Goal: Check status: Check status

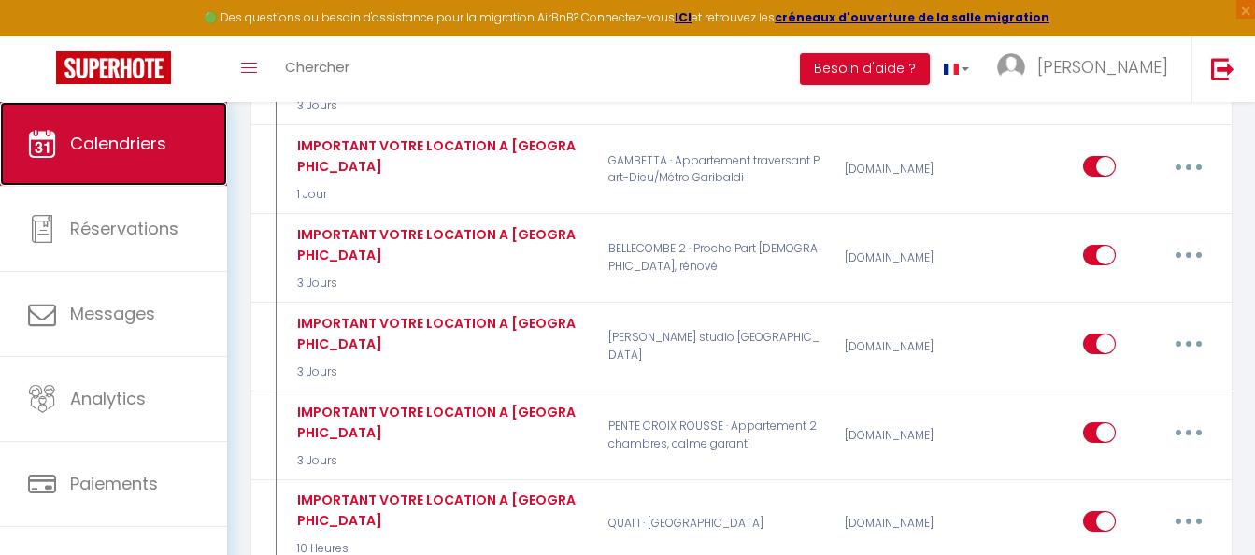
click at [80, 142] on span "Calendriers" at bounding box center [118, 143] width 96 height 23
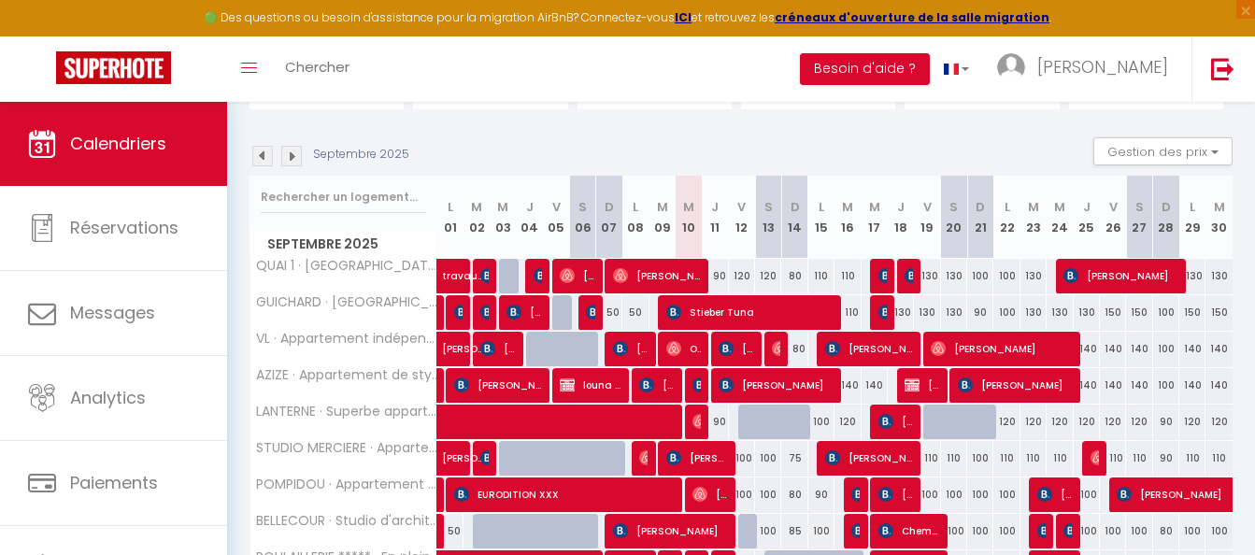
scroll to position [280, 0]
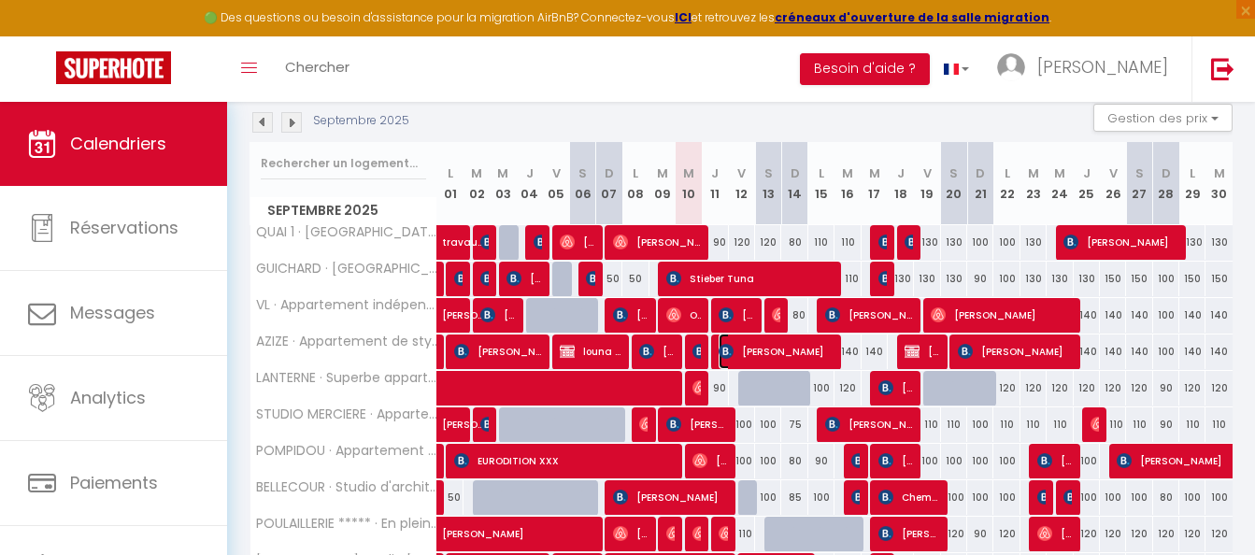
click at [731, 355] on img at bounding box center [726, 351] width 15 height 15
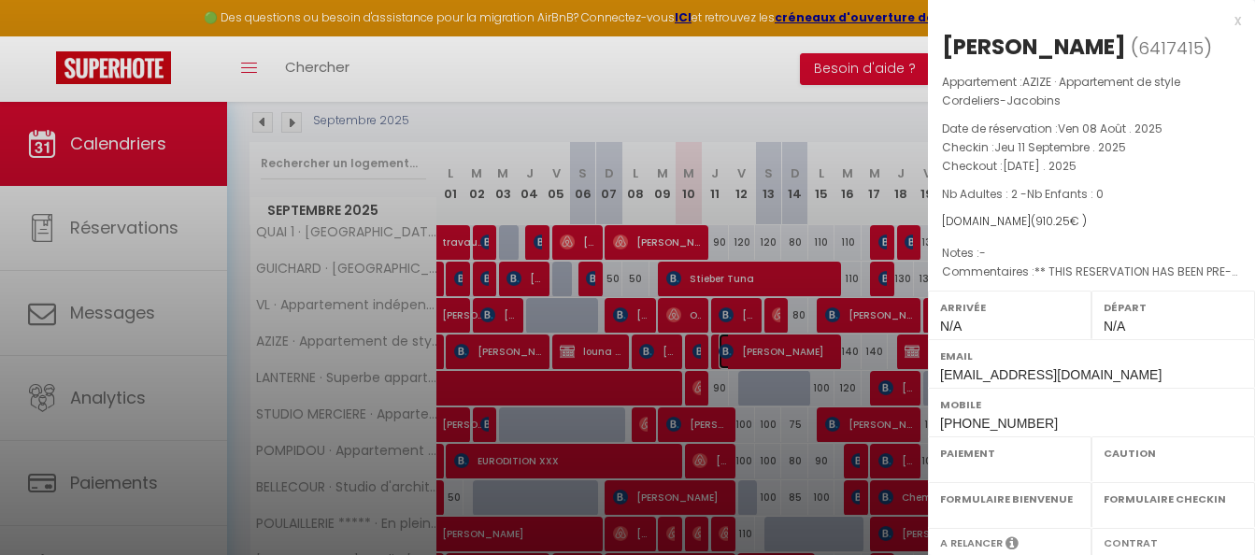
select select "OK"
select select "KO"
select select "0"
select select "1"
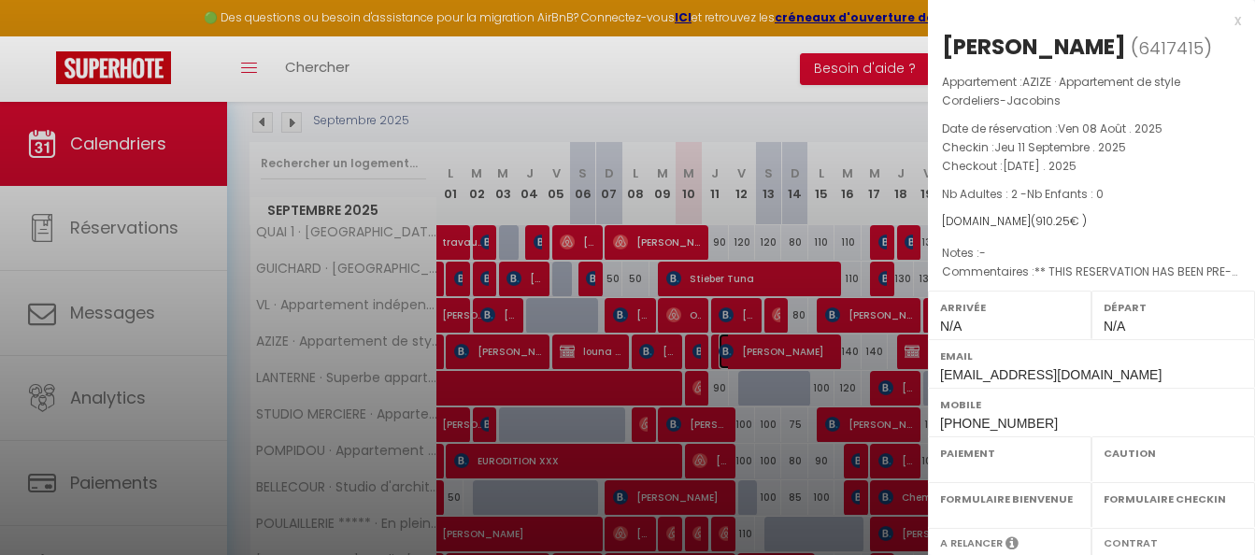
select select
click at [1224, 21] on div "x" at bounding box center [1084, 20] width 313 height 22
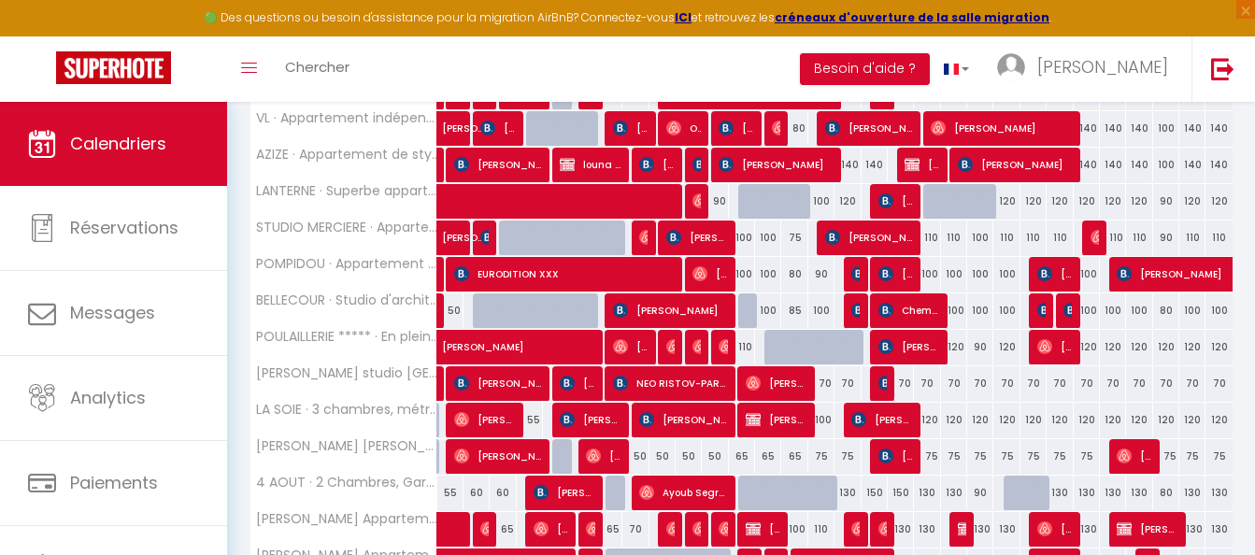
scroll to position [561, 0]
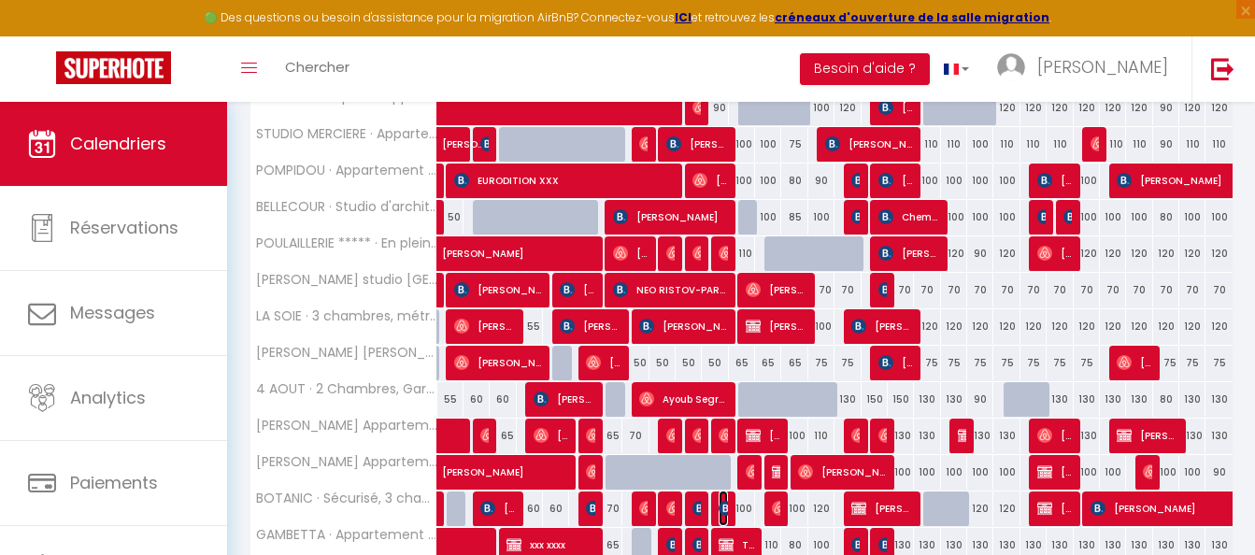
click at [719, 509] on img at bounding box center [726, 508] width 15 height 15
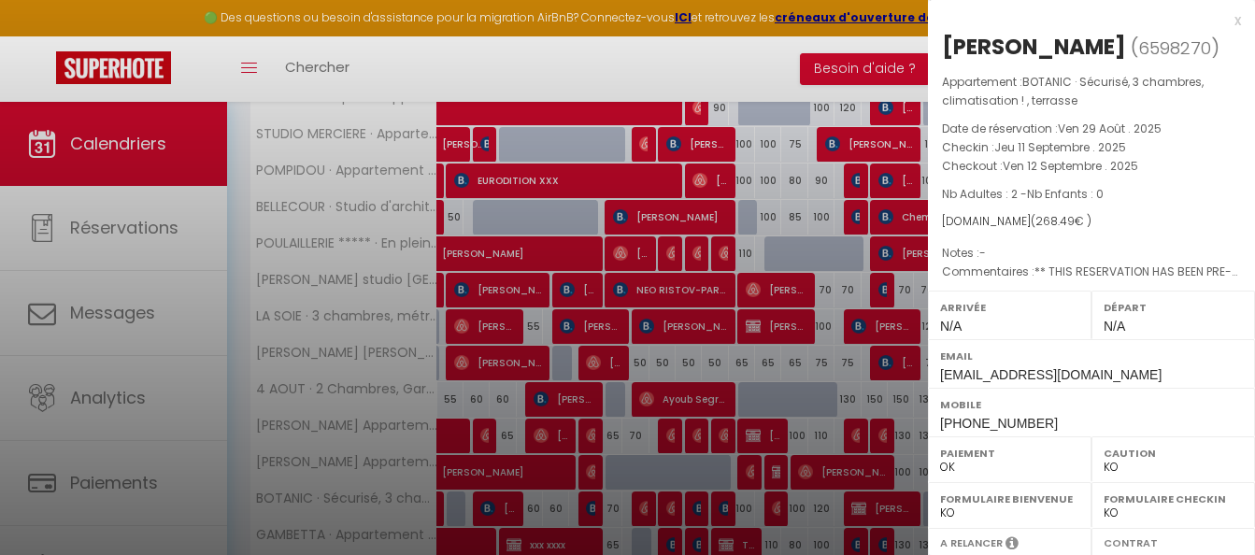
click at [1223, 19] on div "x" at bounding box center [1084, 20] width 313 height 22
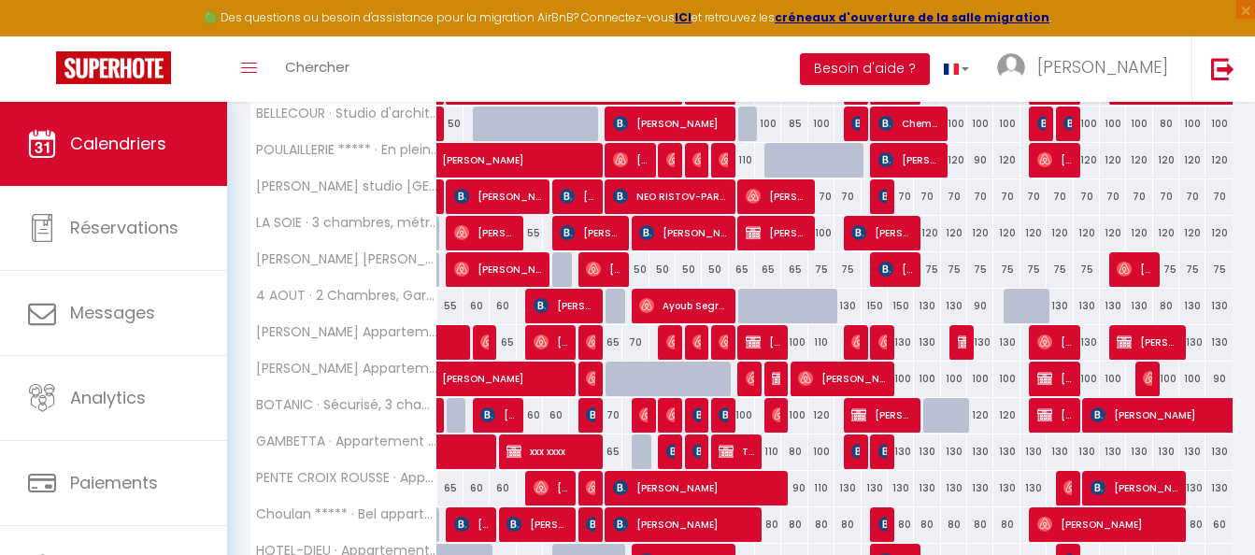
scroll to position [748, 0]
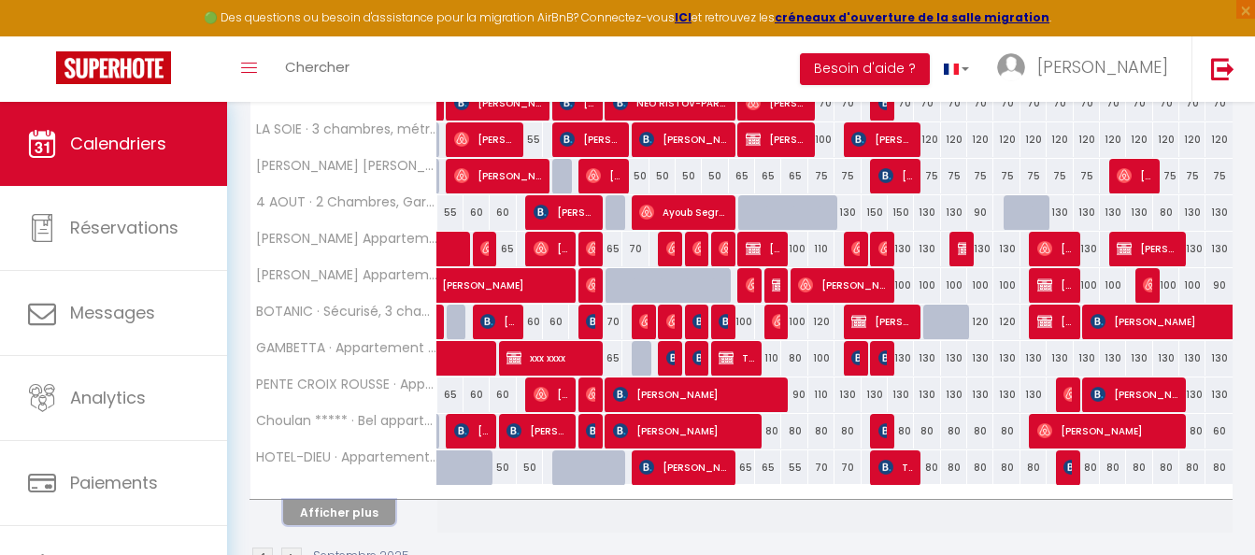
click at [328, 510] on button "Afficher plus" at bounding box center [339, 512] width 112 height 25
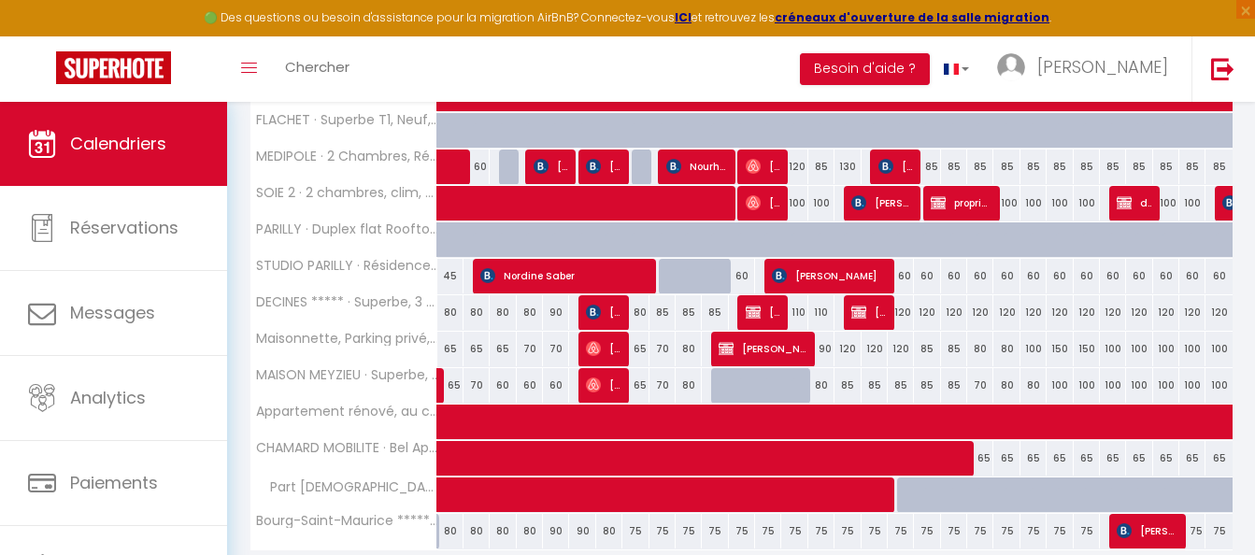
scroll to position [1486, 0]
